Goal: Task Accomplishment & Management: Complete application form

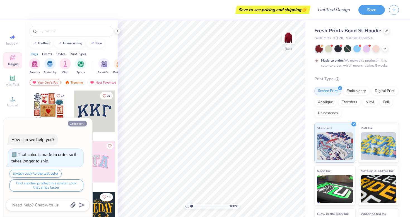
click at [76, 123] on button "Collapse" at bounding box center [77, 124] width 19 height 6
type textarea "x"
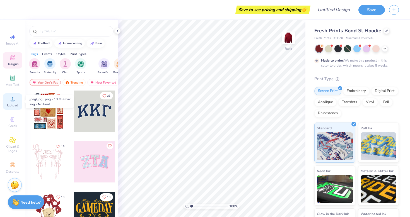
click at [10, 102] on icon at bounding box center [12, 99] width 7 height 7
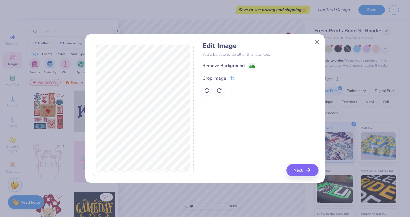
click at [228, 80] on div "Crop Image" at bounding box center [218, 78] width 33 height 7
click at [198, 58] on div "Edit Image You’ll be able to do all of this later too. Remove Background Crop I…" at bounding box center [205, 109] width 227 height 136
click at [241, 77] on icon at bounding box center [241, 77] width 3 height 3
click at [303, 167] on button "Next" at bounding box center [303, 170] width 32 height 12
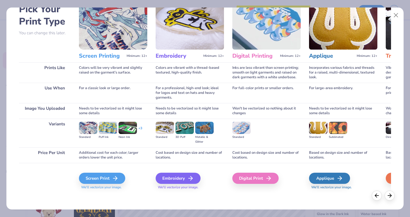
scroll to position [33, 0]
click at [111, 177] on div "Screen Print" at bounding box center [103, 178] width 46 height 11
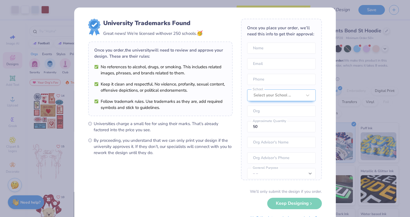
click at [303, 203] on div "We’ll only submit the design if you order. Keep Designing No Collegiate marks i…" at bounding box center [204, 206] width 233 height 35
click at [283, 206] on div "We’ll only submit the design if you order. Keep Designing No Collegiate marks i…" at bounding box center [204, 206] width 233 height 35
click at [270, 95] on div "Select your School ..." at bounding box center [277, 95] width 48 height 6
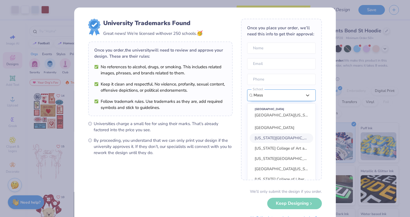
scroll to position [25, 0]
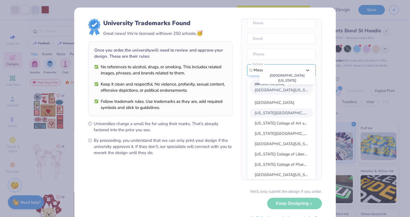
click at [302, 89] on span "[GEOGRAPHIC_DATA][US_STATE]" at bounding box center [284, 89] width 60 height 5
type input "Mass"
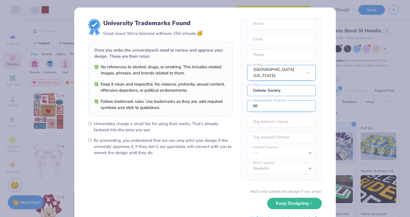
type input "Debate Society"
click at [290, 108] on input "50" at bounding box center [281, 106] width 69 height 11
type input "5"
type input "20"
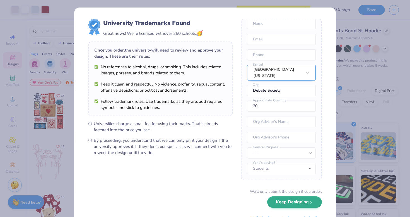
click at [296, 205] on button "Keep Designing" at bounding box center [294, 201] width 55 height 11
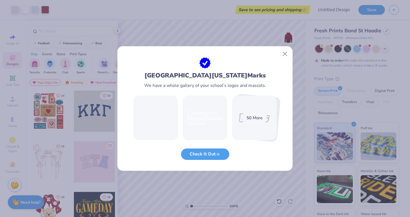
click at [256, 117] on div "50 More" at bounding box center [254, 117] width 24 height 9
click at [198, 157] on button "Check It Out" at bounding box center [205, 152] width 48 height 11
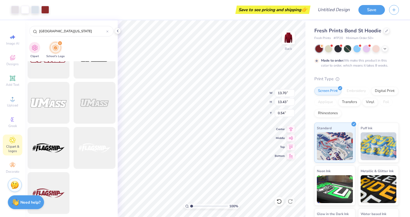
scroll to position [1063, 0]
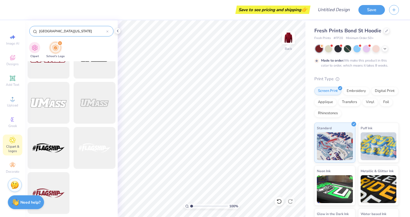
click at [107, 31] on icon at bounding box center [107, 31] width 2 height 2
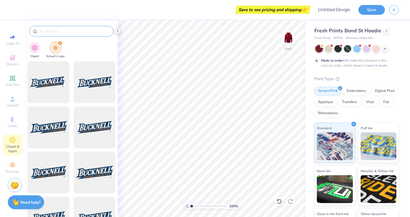
click at [118, 30] on icon at bounding box center [117, 31] width 4 height 4
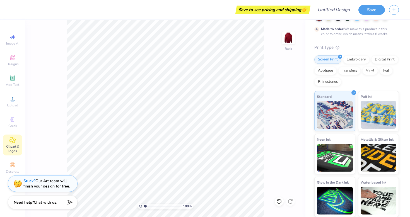
scroll to position [31, 0]
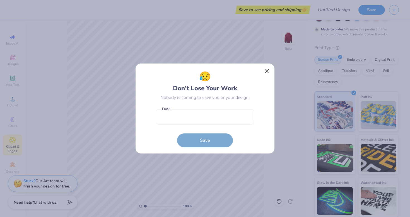
click at [266, 70] on button "Close" at bounding box center [266, 71] width 11 height 11
